Goal: Task Accomplishment & Management: Manage account settings

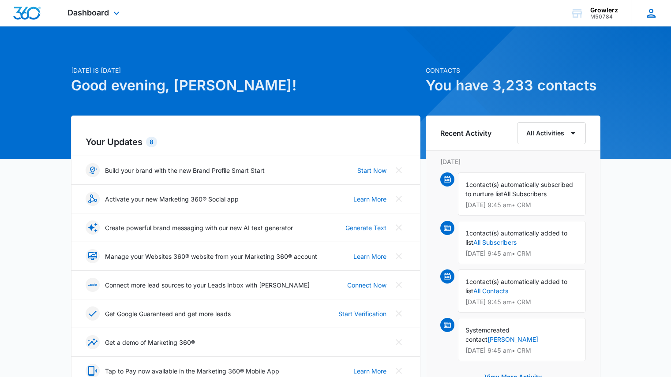
click at [643, 17] on div "CE Caryn Earl growlerzseattle@gmail.com My Profile Notifications Support Logout…" at bounding box center [651, 13] width 40 height 26
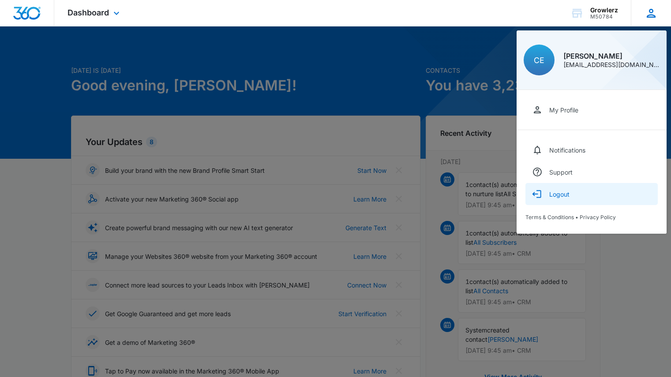
click at [558, 193] on div "Logout" at bounding box center [560, 195] width 20 height 8
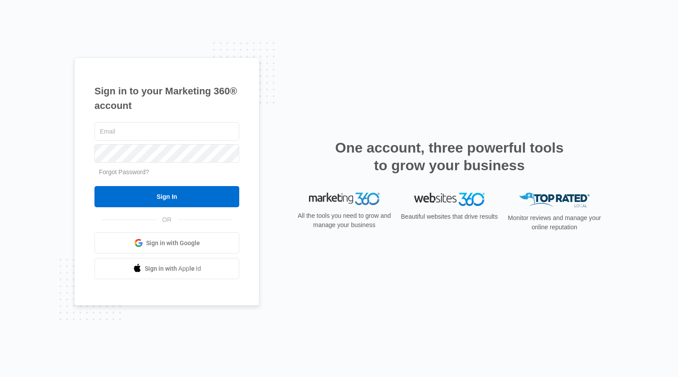
type input "growlerzseattle@gmail.com"
click at [250, 164] on div "Sign in to your Marketing 360® account growlerzseattle@gmail.com Forgot Passwor…" at bounding box center [166, 181] width 185 height 249
drag, startPoint x: 148, startPoint y: 166, endPoint x: 265, endPoint y: 140, distance: 120.4
click at [265, 140] on div "Sign in to your Marketing 360® account growlerzseattle@gmail.com Forgot Passwor…" at bounding box center [339, 188] width 530 height 263
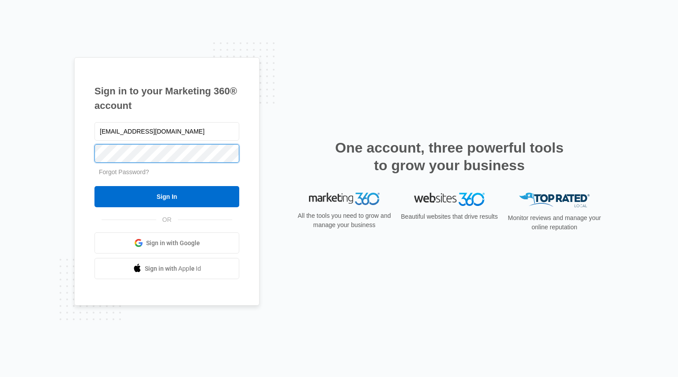
click at [94, 186] on input "Sign In" at bounding box center [166, 196] width 145 height 21
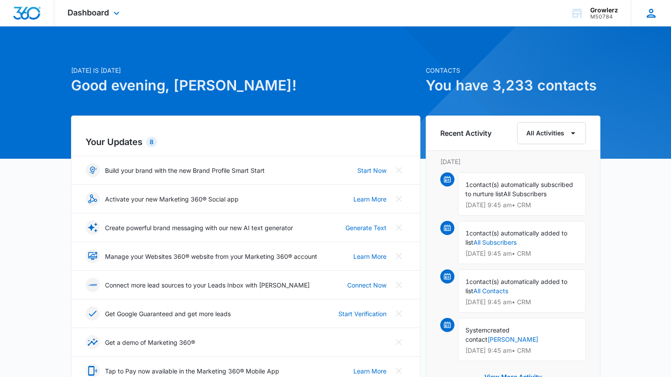
click at [652, 8] on icon at bounding box center [651, 13] width 13 height 13
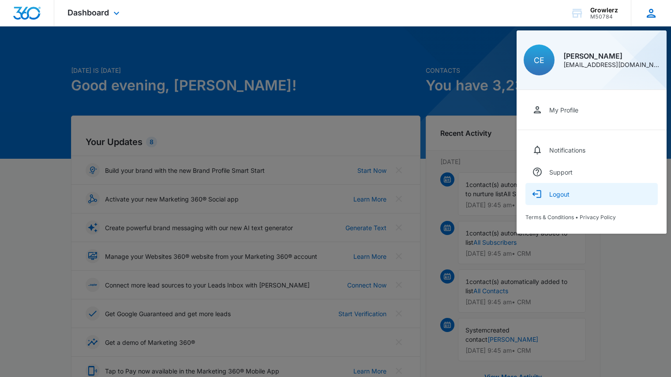
click at [563, 197] on div "Logout" at bounding box center [560, 195] width 20 height 8
